Goal: Check status: Check status

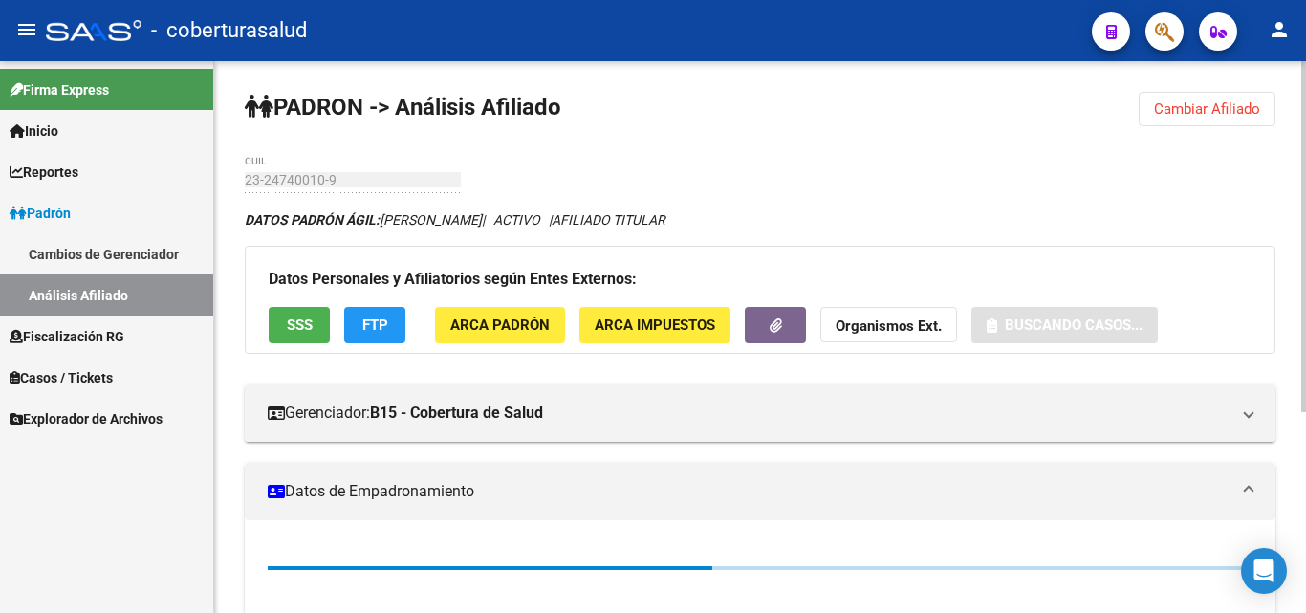
click at [1174, 106] on span "Cambiar Afiliado" at bounding box center [1207, 108] width 106 height 17
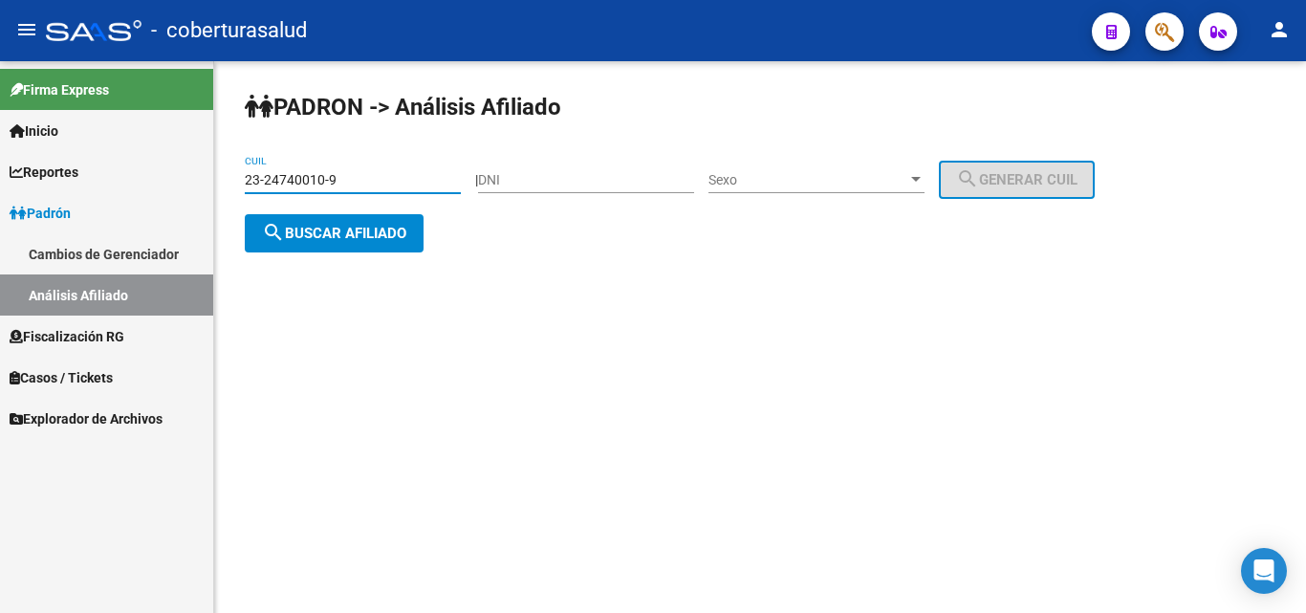
click at [311, 181] on input "23-24740010-9" at bounding box center [353, 180] width 216 height 16
paste input "0-37517190-3"
click at [336, 235] on span "search Buscar afiliado" at bounding box center [334, 233] width 144 height 17
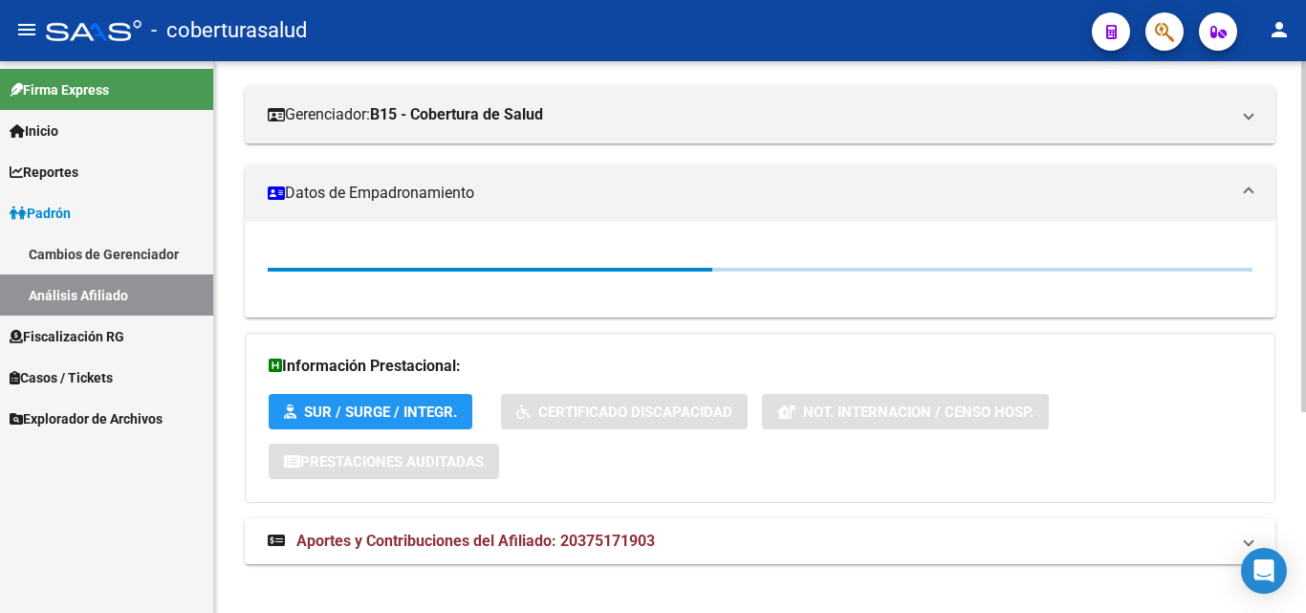
scroll to position [316, 0]
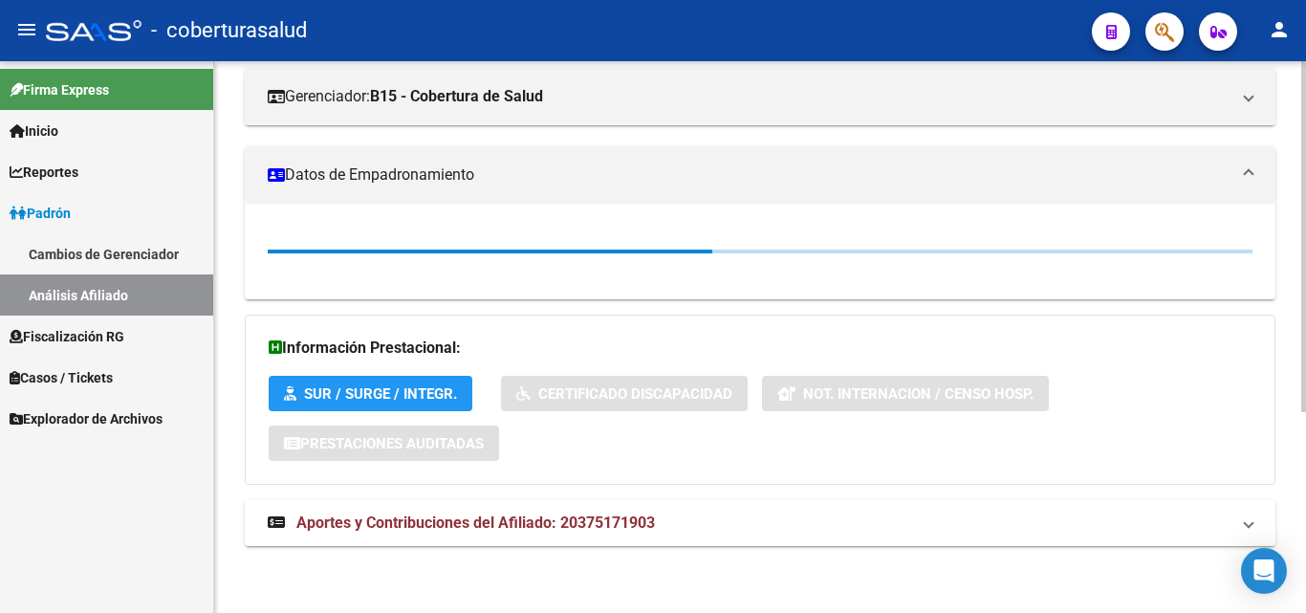
click at [380, 517] on span "Aportes y Contribuciones del Afiliado: 20375171903" at bounding box center [475, 522] width 358 height 18
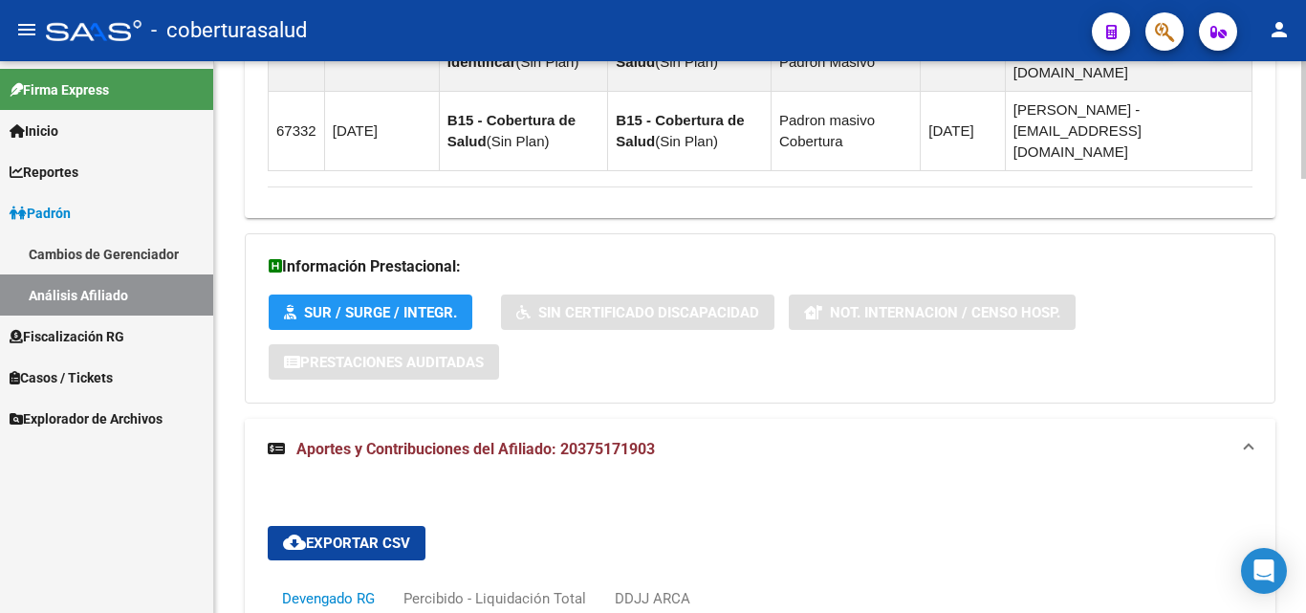
scroll to position [1372, 0]
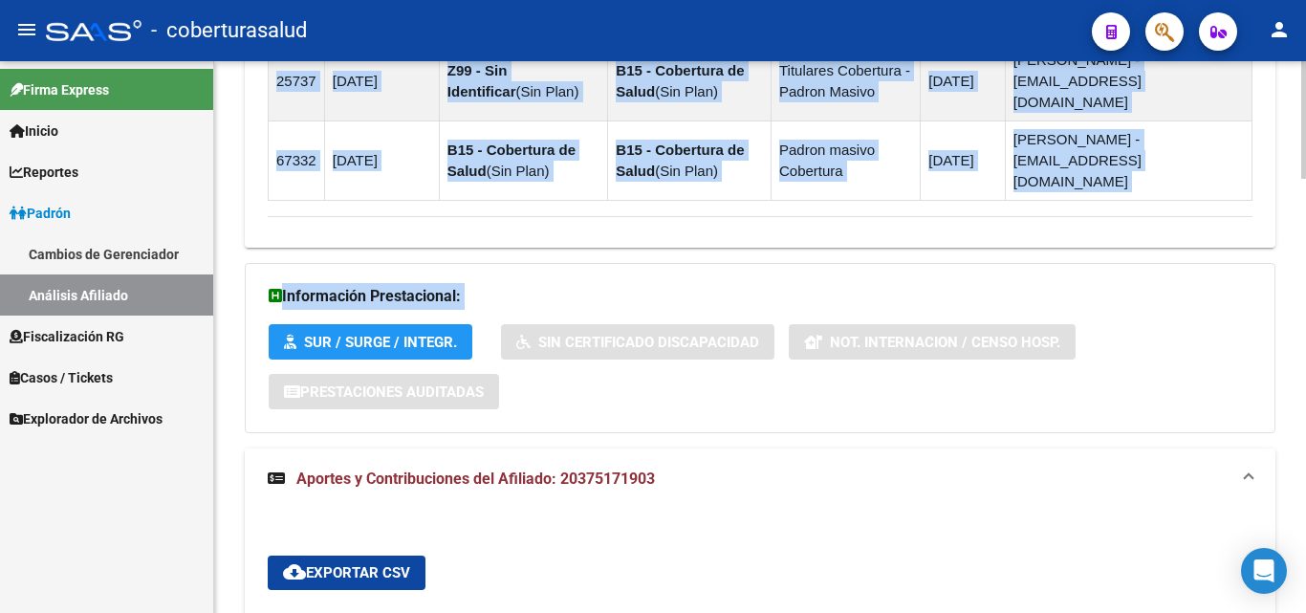
drag, startPoint x: 1298, startPoint y: 299, endPoint x: 1262, endPoint y: 108, distance: 194.6
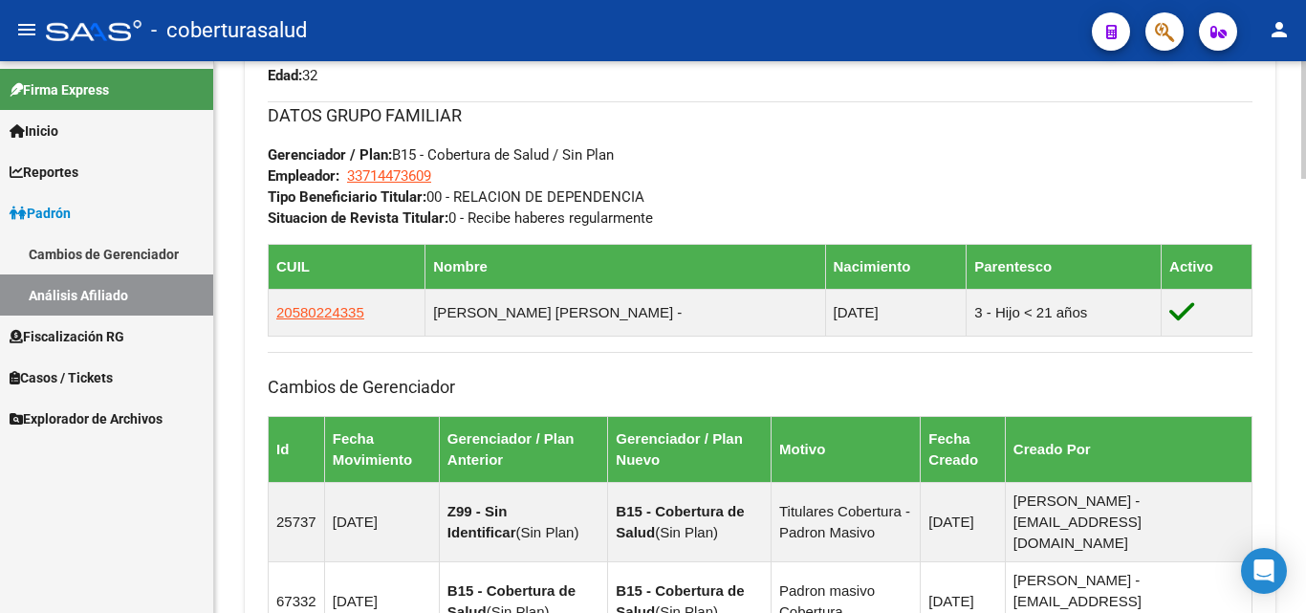
scroll to position [0, 0]
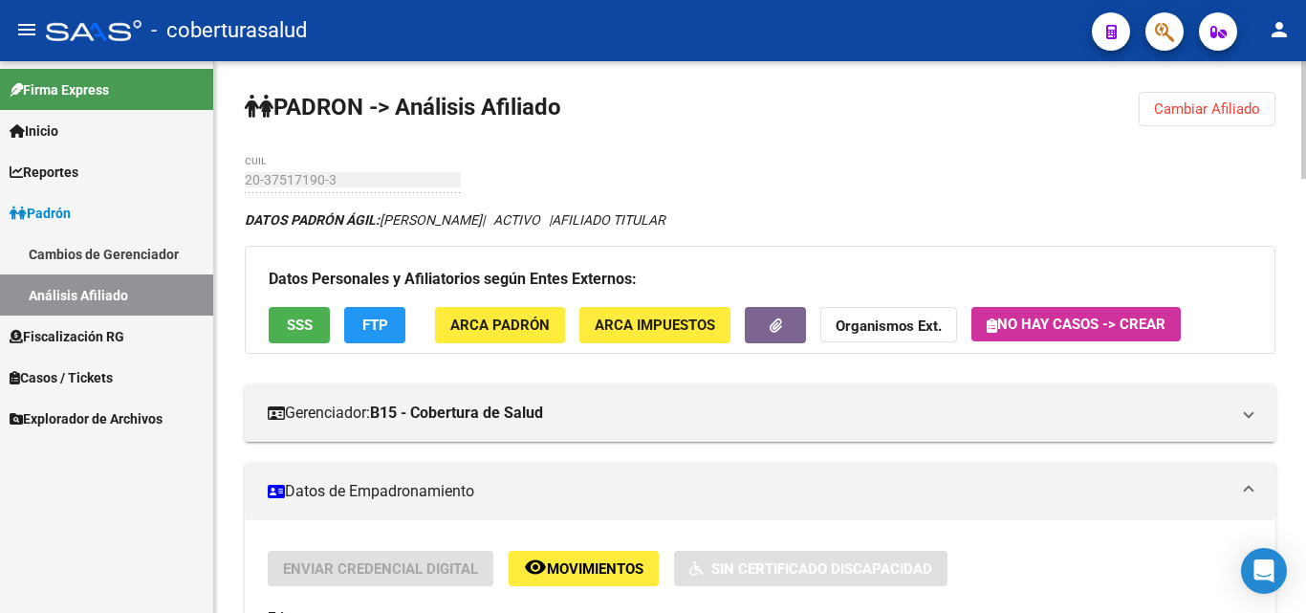
click at [1264, 10] on div "menu - coberturasalud person Firma Express Inicio Calendario SSS Instructivos C…" at bounding box center [653, 306] width 1306 height 613
click at [1203, 111] on span "Cambiar Afiliado" at bounding box center [1207, 108] width 106 height 17
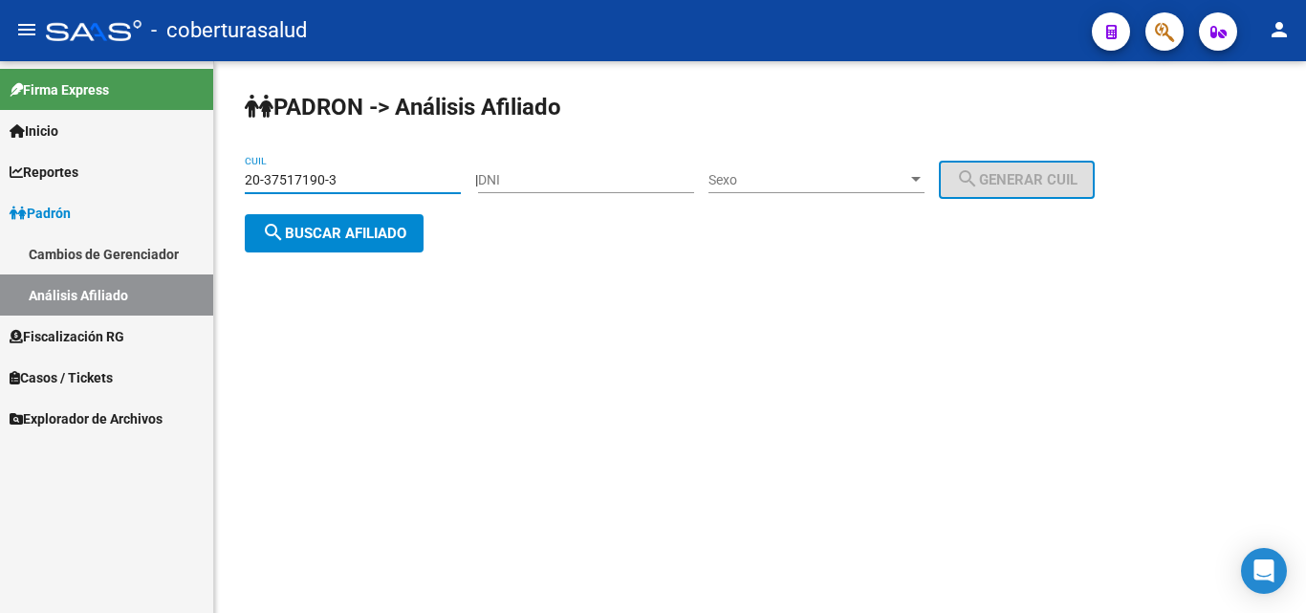
click at [307, 182] on input "20-37517190-3" at bounding box center [353, 180] width 216 height 16
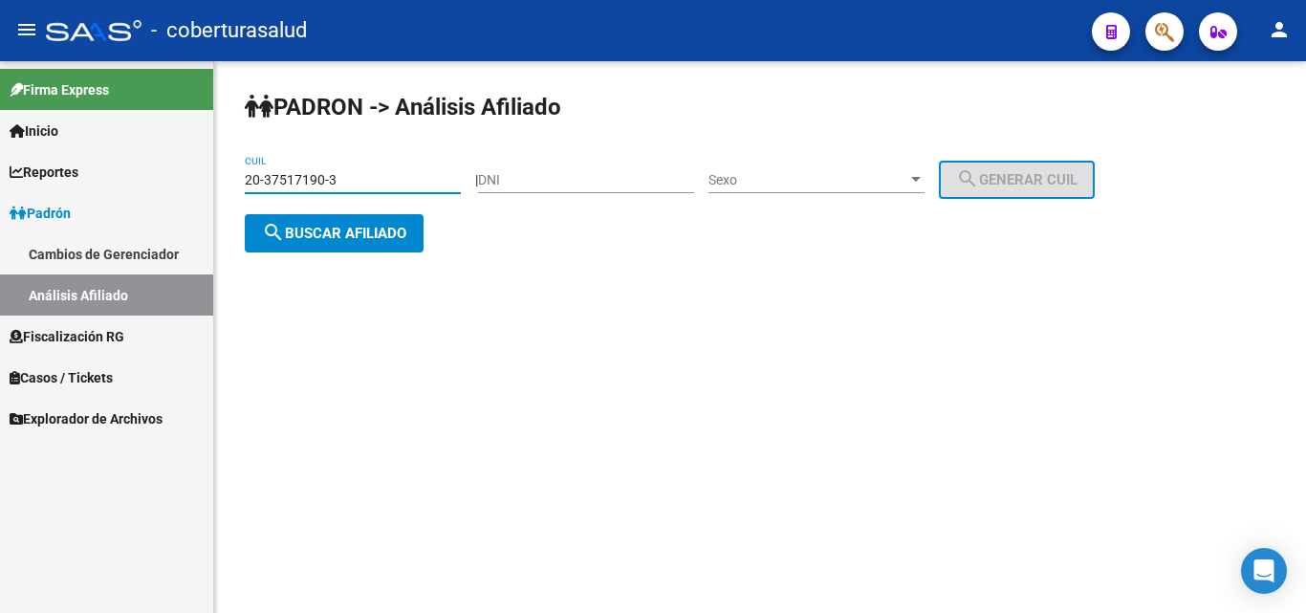
paste input "6633838-2"
type input "20-36633838-2"
click at [332, 247] on button "search Buscar afiliado" at bounding box center [334, 233] width 179 height 38
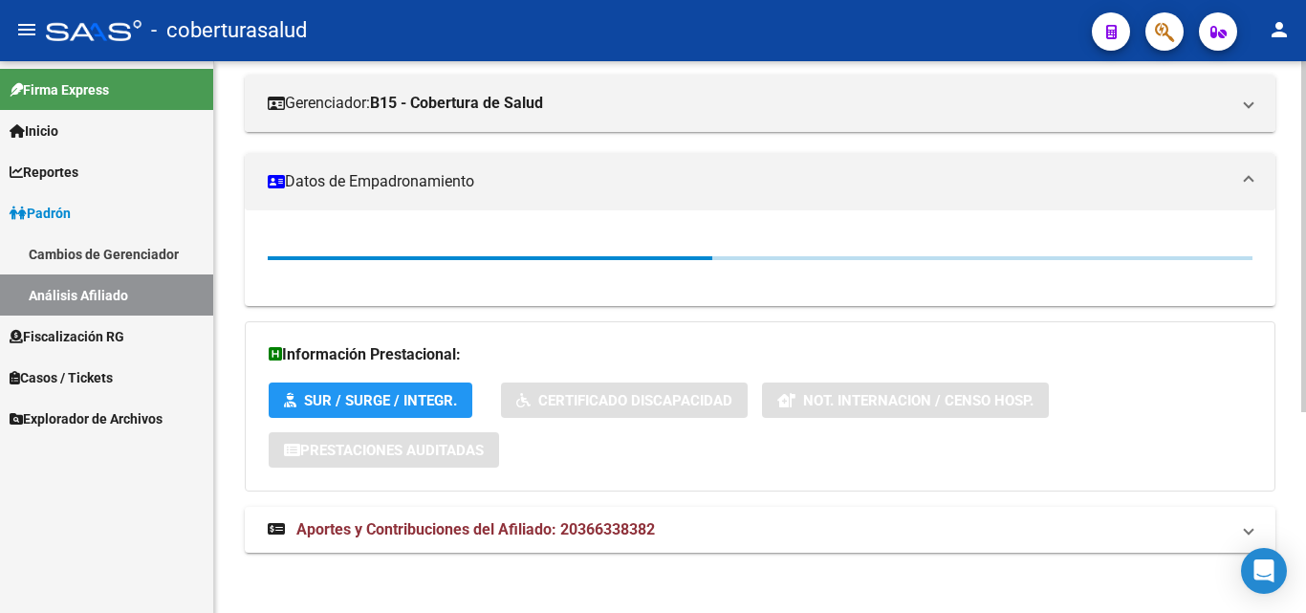
scroll to position [316, 0]
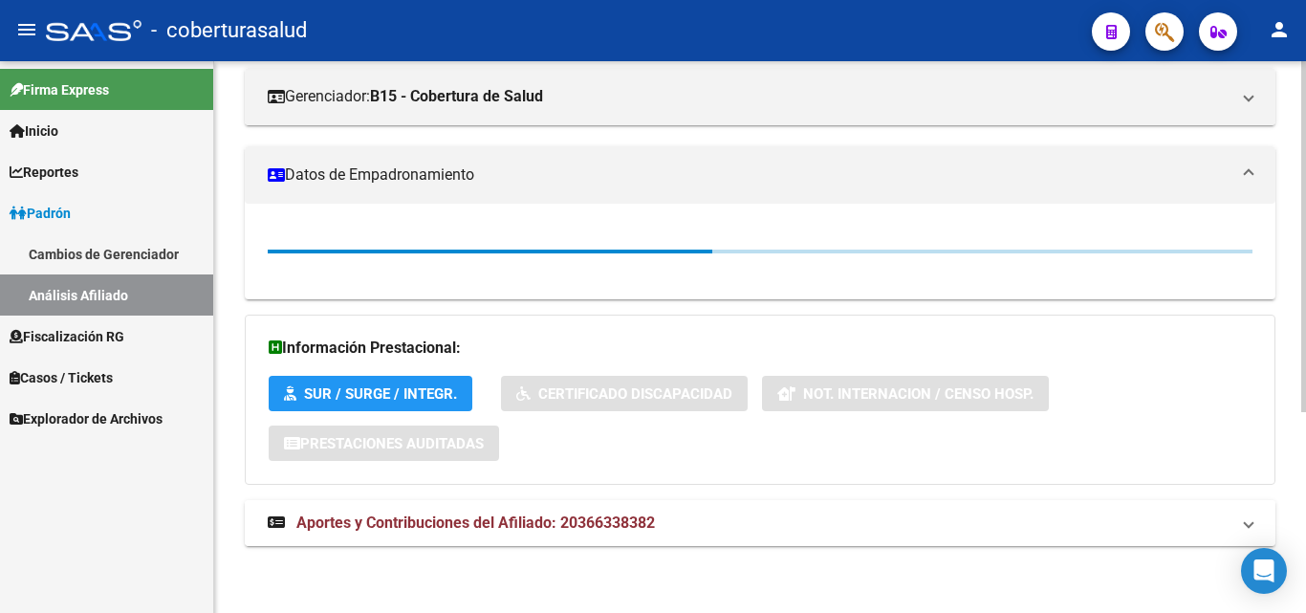
click at [331, 520] on div "DATOS PADRÓN ÁGIL: [PERSON_NAME] [PERSON_NAME] | ACTIVO | AFILIADO TITULAR Dato…" at bounding box center [760, 229] width 1030 height 673
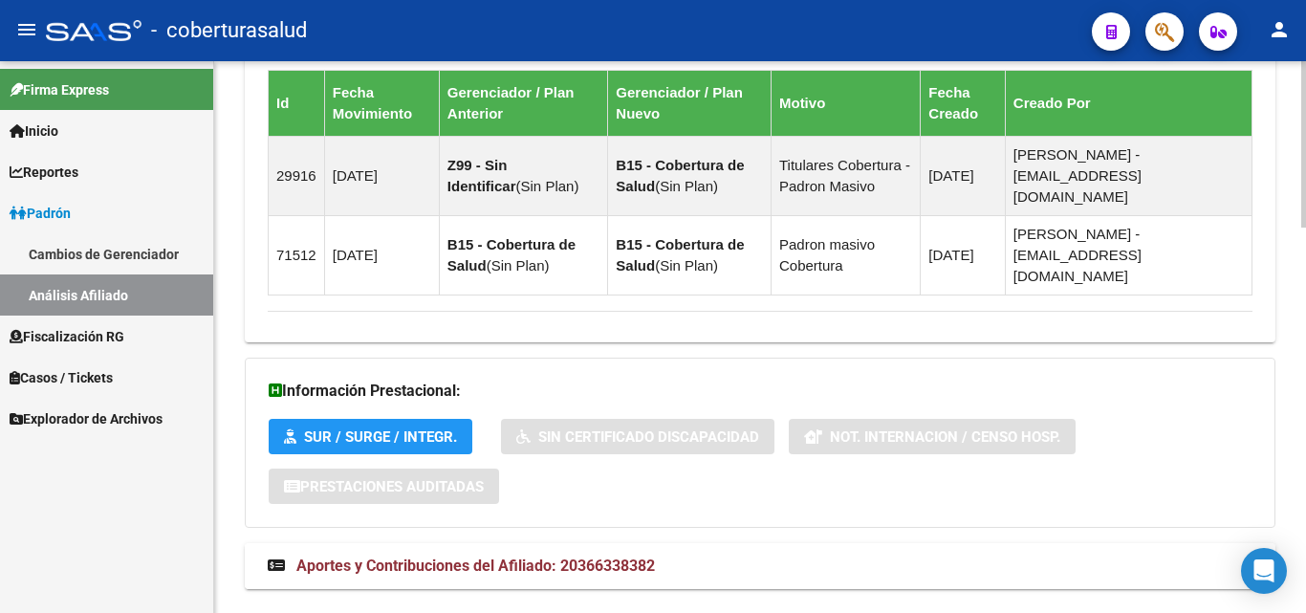
scroll to position [1278, 0]
click at [405, 555] on span "Aportes y Contribuciones del Afiliado: 20366338382" at bounding box center [475, 564] width 358 height 18
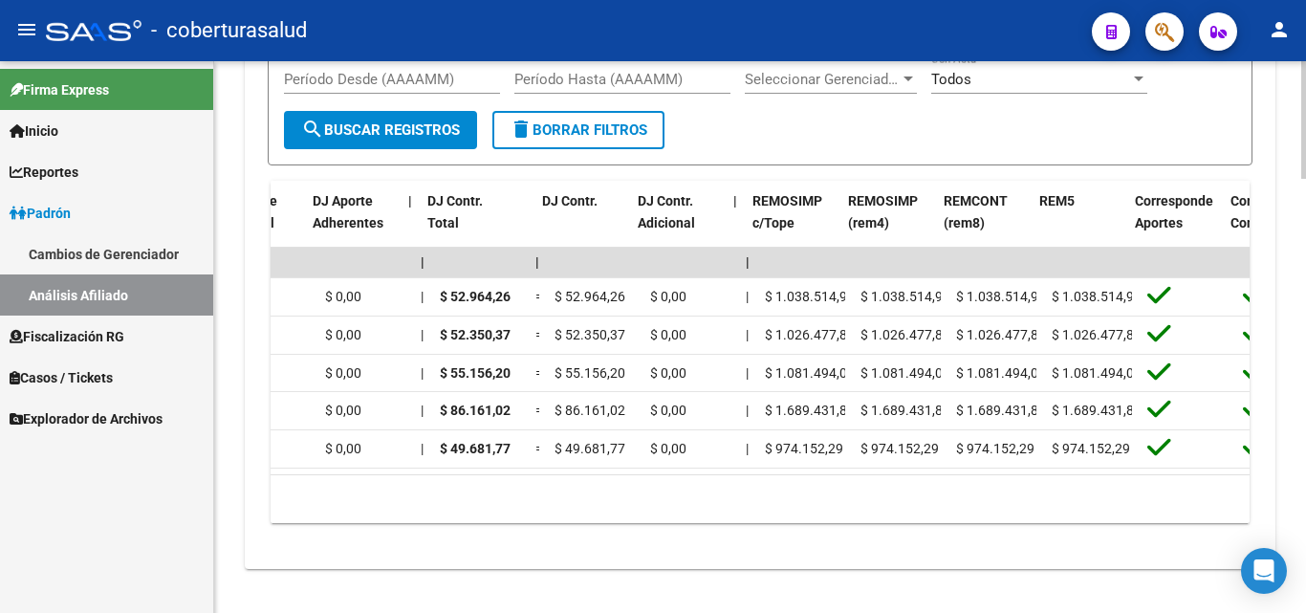
scroll to position [0, 2221]
